Goal: Transaction & Acquisition: Purchase product/service

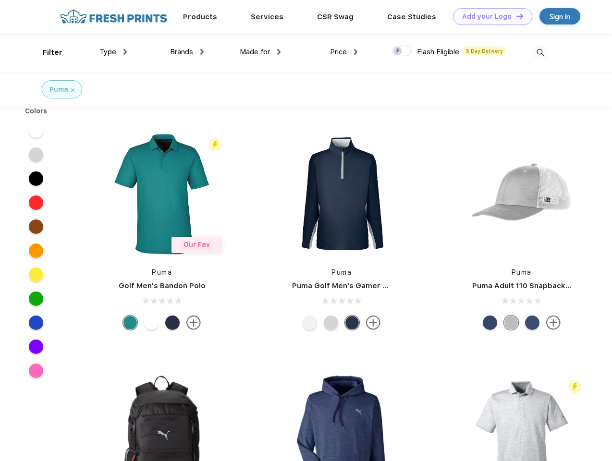
scroll to position [0, 0]
click at [489, 16] on link "Add your Logo Design Tool" at bounding box center [492, 16] width 79 height 17
click at [0, 0] on div "Design Tool" at bounding box center [0, 0] width 0 height 0
click at [516, 16] on link "Add your Logo Design Tool" at bounding box center [492, 16] width 79 height 17
click at [46, 52] on div "Filter" at bounding box center [53, 52] width 20 height 11
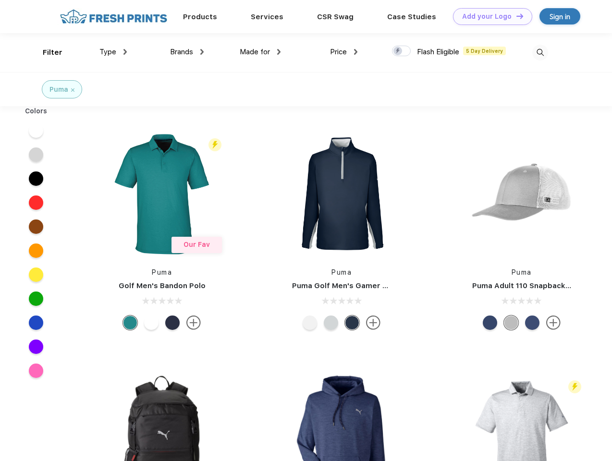
click at [113, 52] on span "Type" at bounding box center [107, 52] width 17 height 9
click at [187, 52] on span "Brands" at bounding box center [181, 52] width 23 height 9
click at [260, 52] on span "Made for" at bounding box center [255, 52] width 30 height 9
click at [344, 52] on span "Price" at bounding box center [338, 52] width 17 height 9
click at [402, 51] on div at bounding box center [401, 51] width 19 height 11
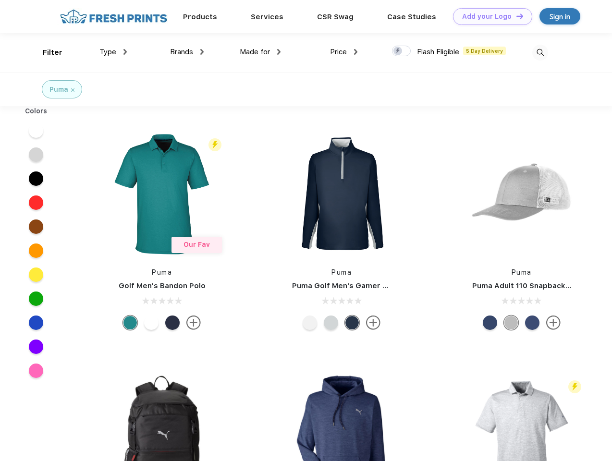
click at [398, 51] on input "checkbox" at bounding box center [395, 48] width 6 height 6
click at [540, 52] on img at bounding box center [540, 53] width 16 height 16
